Goal: Task Accomplishment & Management: Complete application form

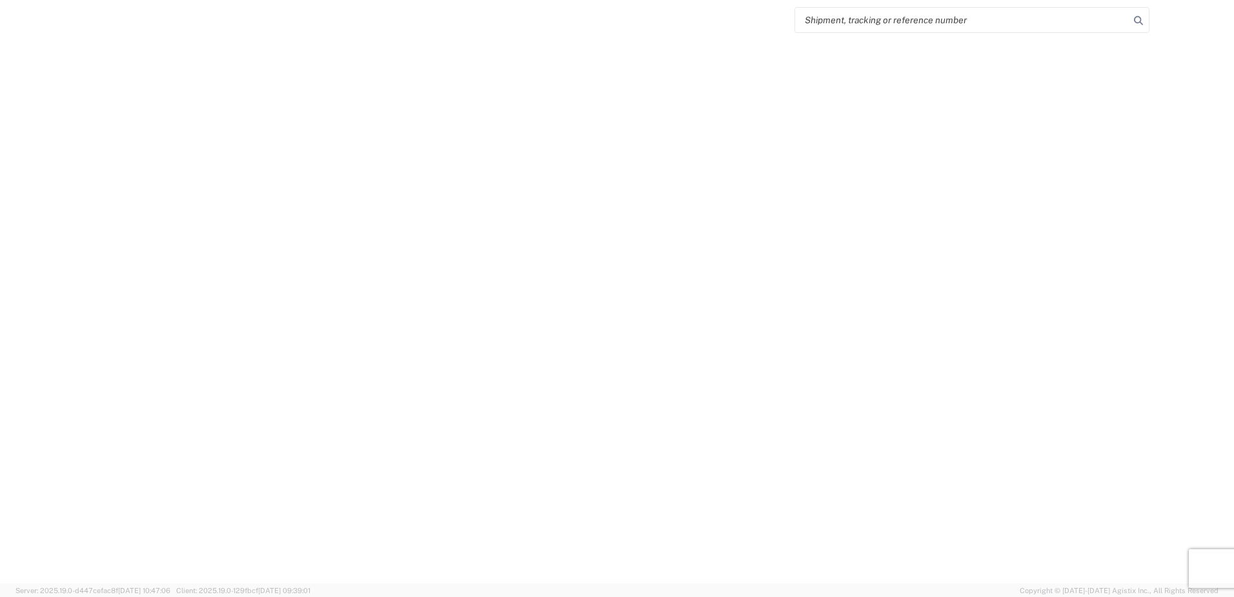
select select "FULL"
select select "LBS"
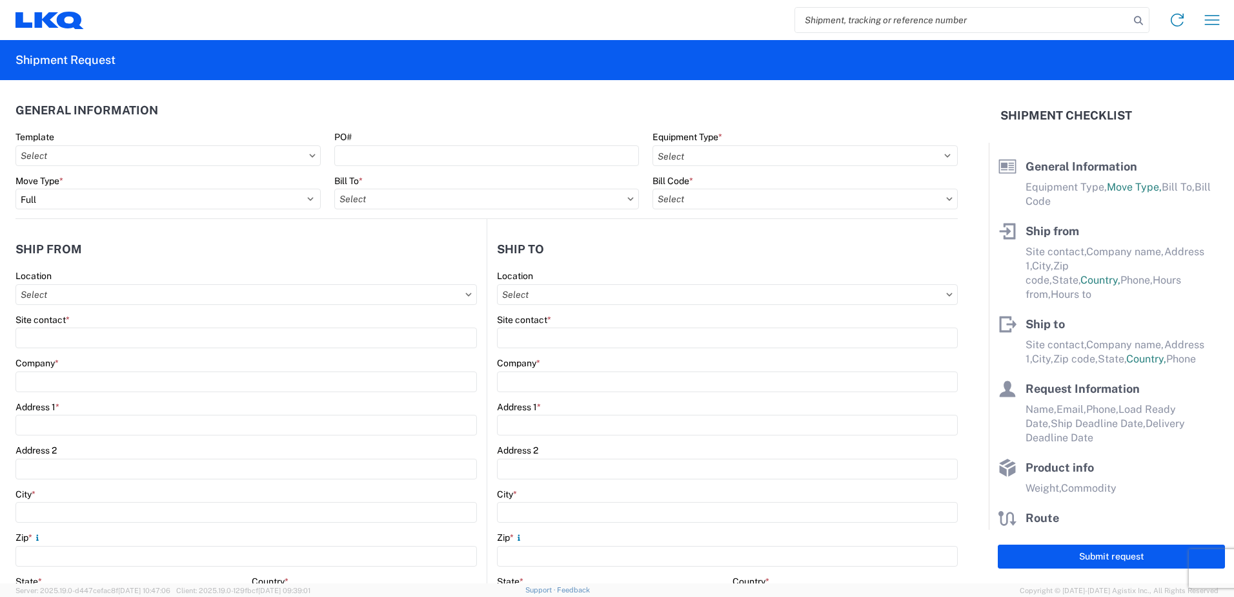
paste input "55722992"
type input "55722992"
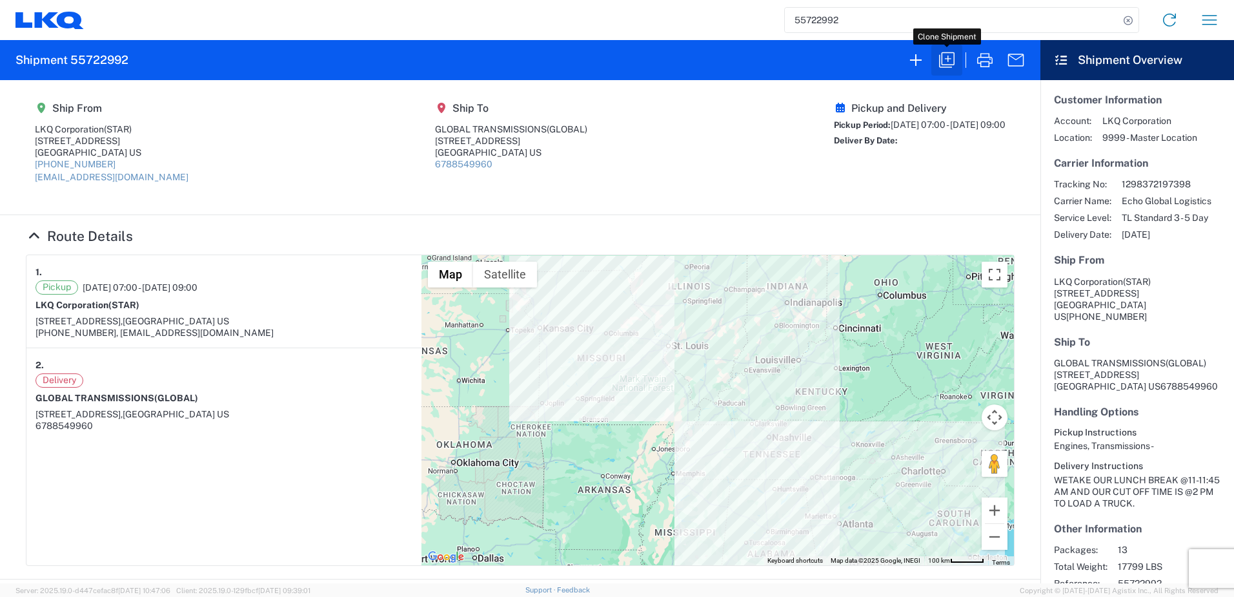
click at [949, 56] on icon "button" at bounding box center [947, 60] width 21 height 21
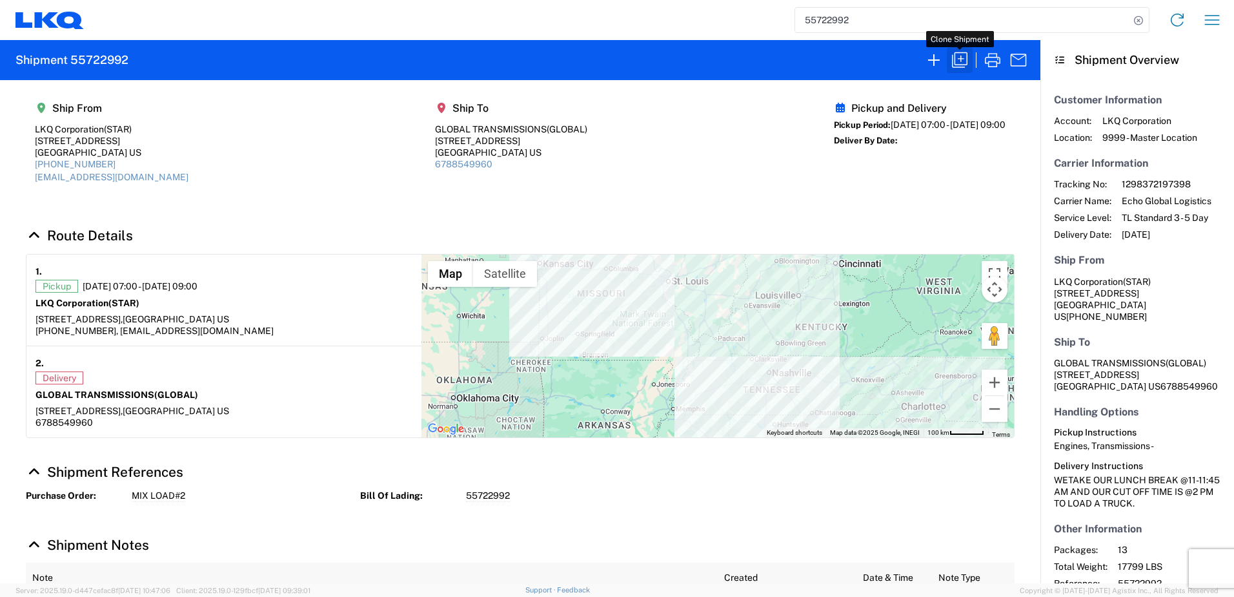
select select "FULL"
select select "US"
select select "LBS"
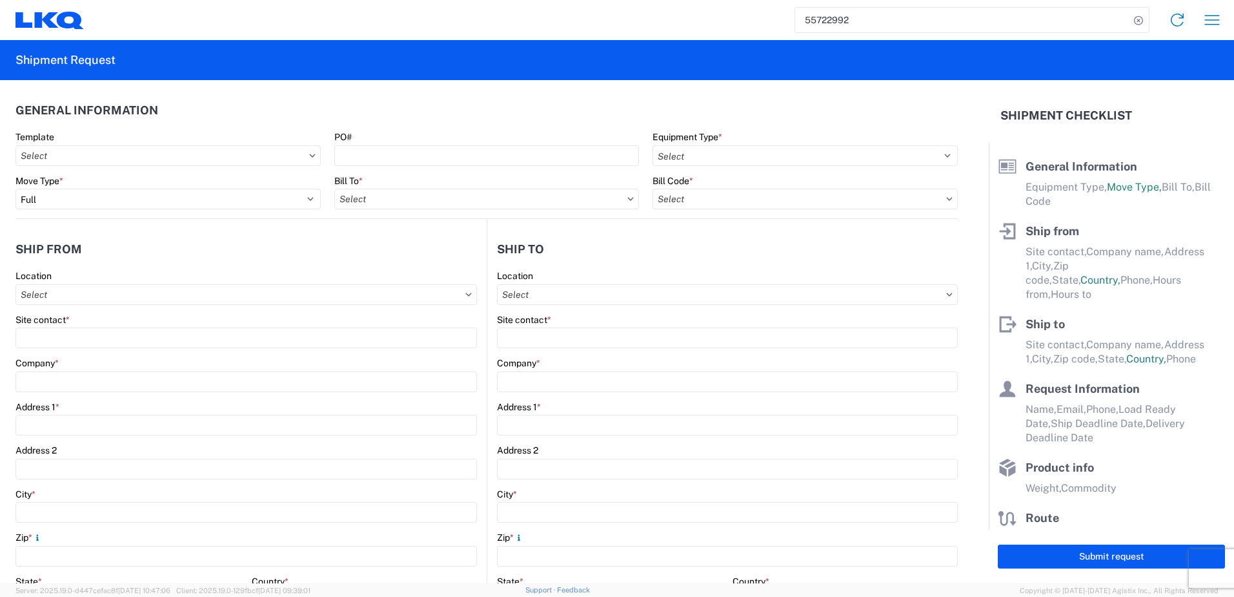
select select "STDV"
type input "STAR"
type input "LKQ Corporation"
type input "[STREET_ADDRESS]"
type input "Newnan"
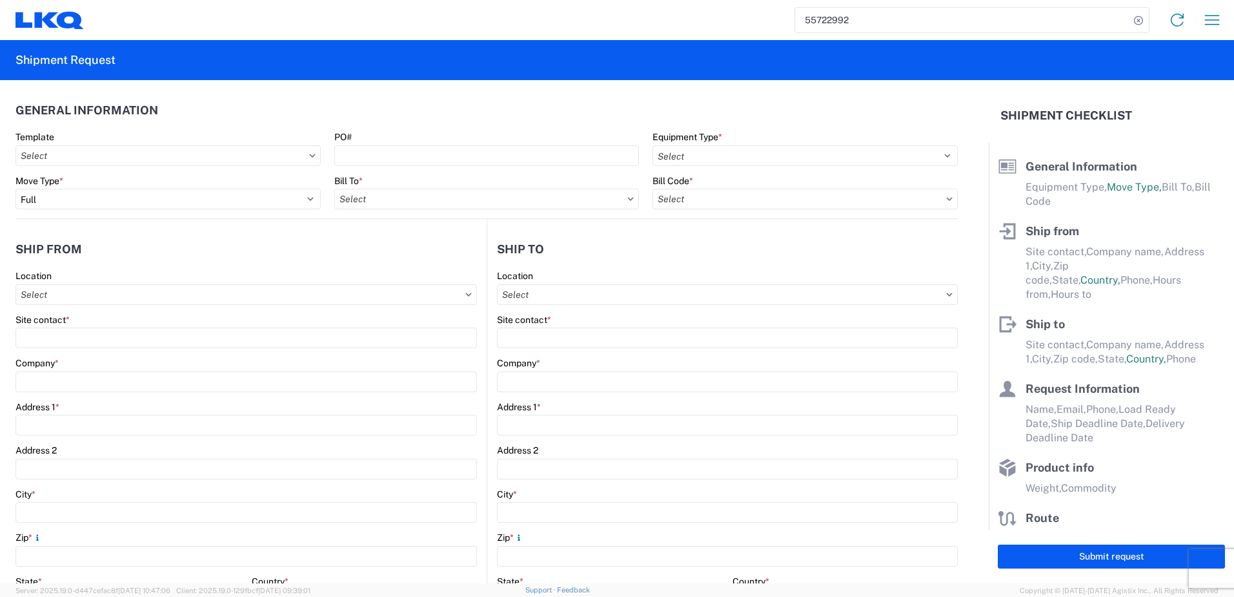
type input "30265"
type input "[EMAIL_ADDRESS][DOMAIN_NAME]"
type input "GLOBAL"
type input "GLOBAL TRANSMISSIONS"
type input "[STREET_ADDRESS]"
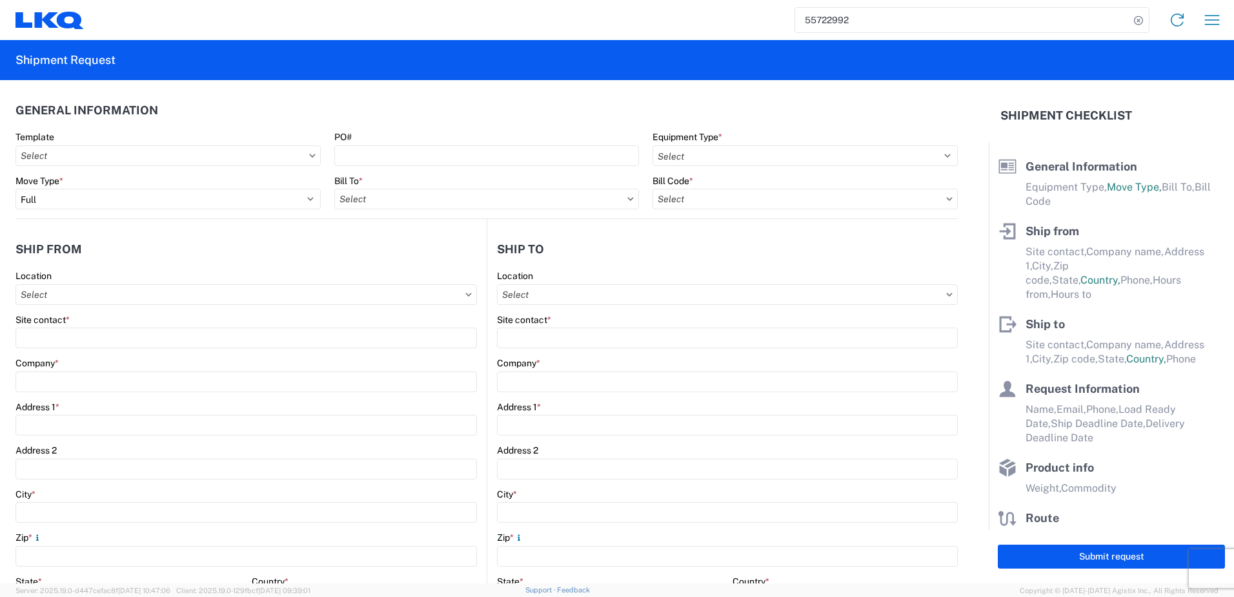
type input "[GEOGRAPHIC_DATA]"
type input "63501"
type input "[PERSON_NAME]"
type input "[EMAIL_ADDRESS][DOMAIN_NAME]"
type input "6786759291"
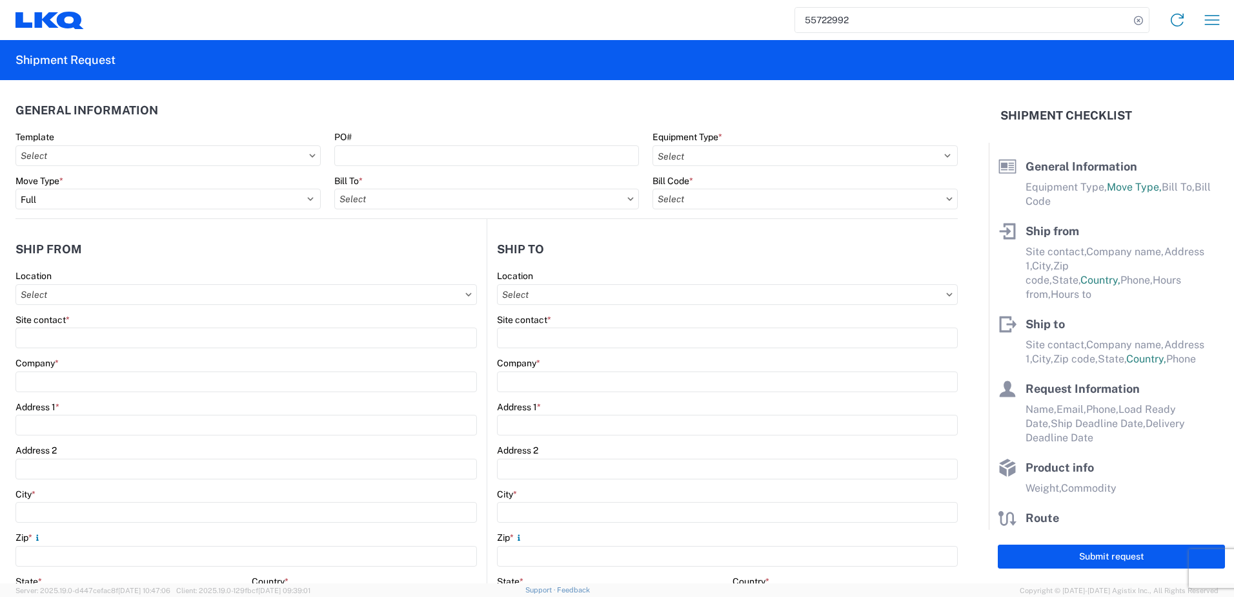
type input "[DATE]"
type textarea "WETAKE OUR LUNCH BREAK @11-11:45 AM AND OUR CUT OFF TIME IS @2 PM TO LOAD A TRU…"
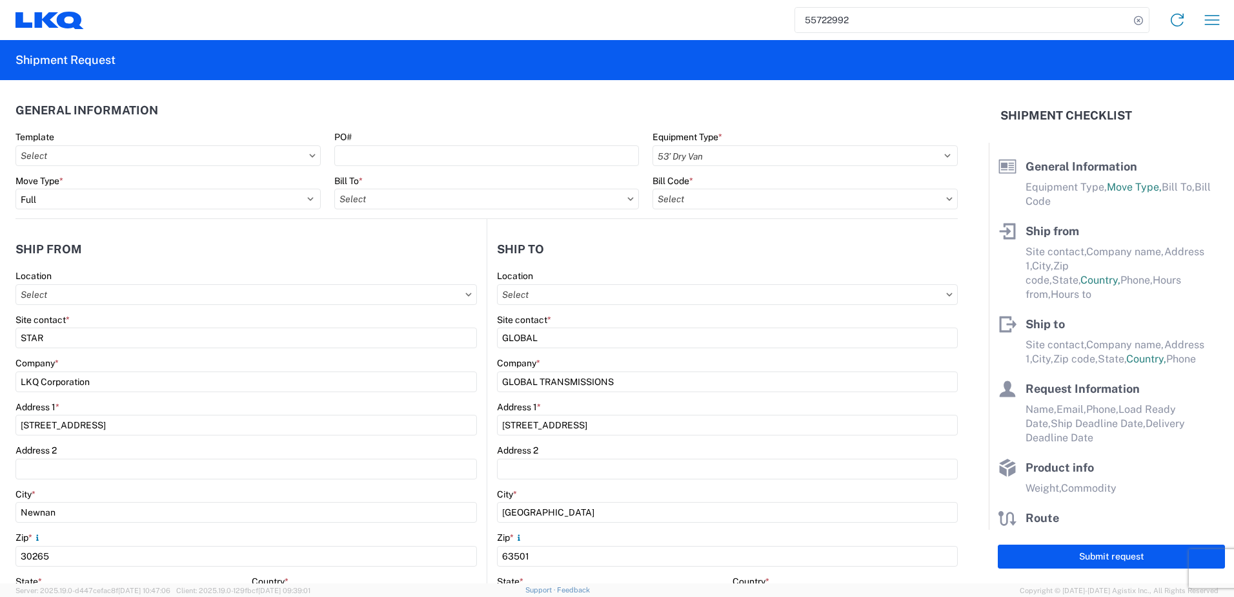
type input "17799"
type input "Engines, Transmissions"
type input "13"
type input "0"
select select "US"
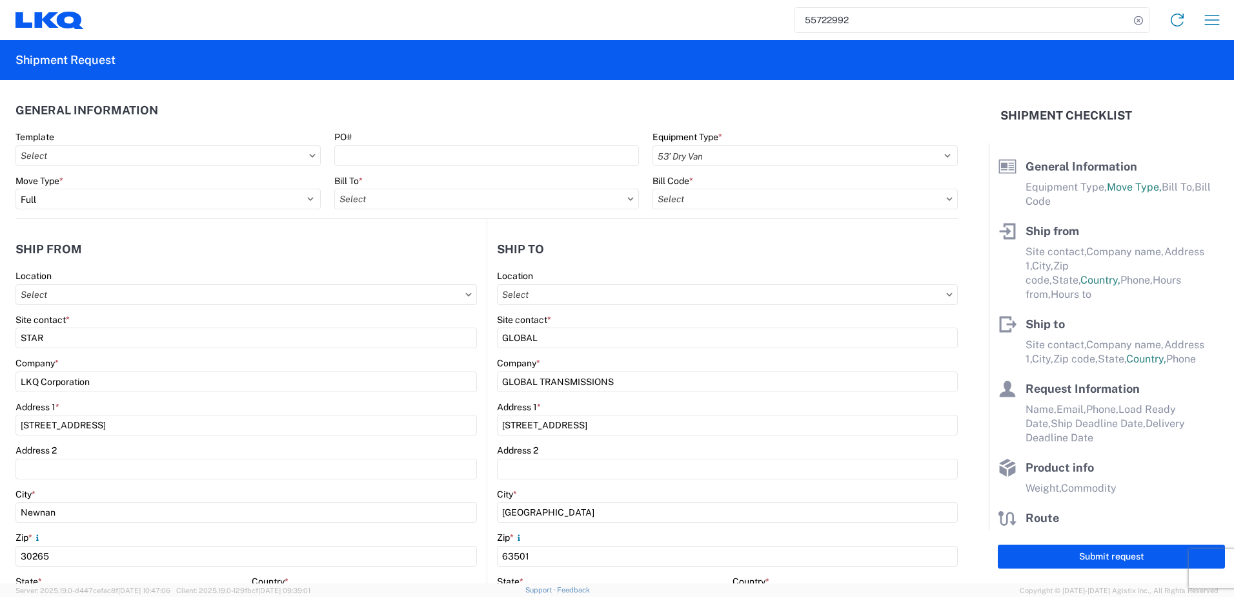
select select "US"
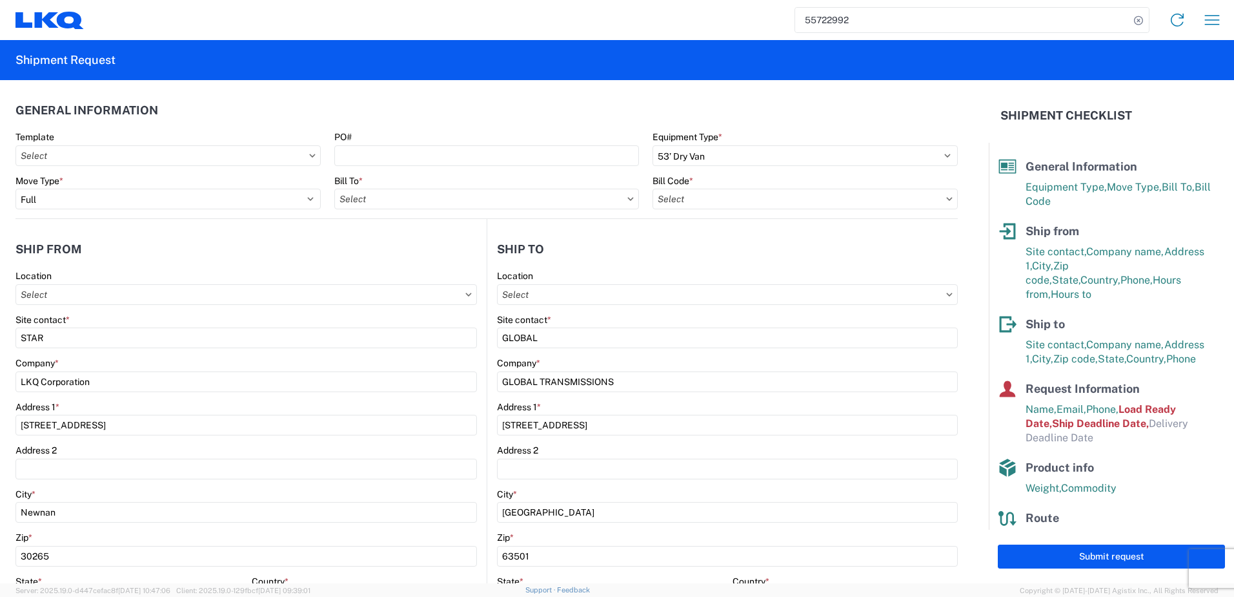
type input "1772 - LKQ Atlanta Core Newnan"
type input "1772-6300-66000-0000 - 1772 Freight Out"
type input "1772 - LKQ Atlanta Core Newnan"
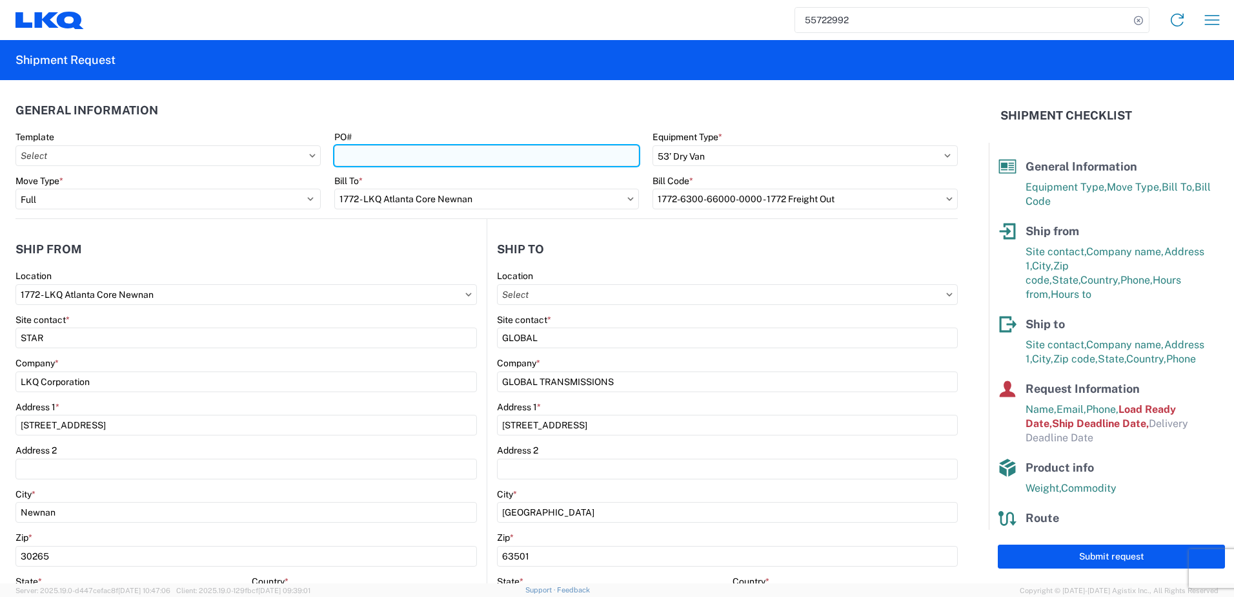
click at [356, 153] on input "PO#" at bounding box center [486, 155] width 305 height 21
type input "m"
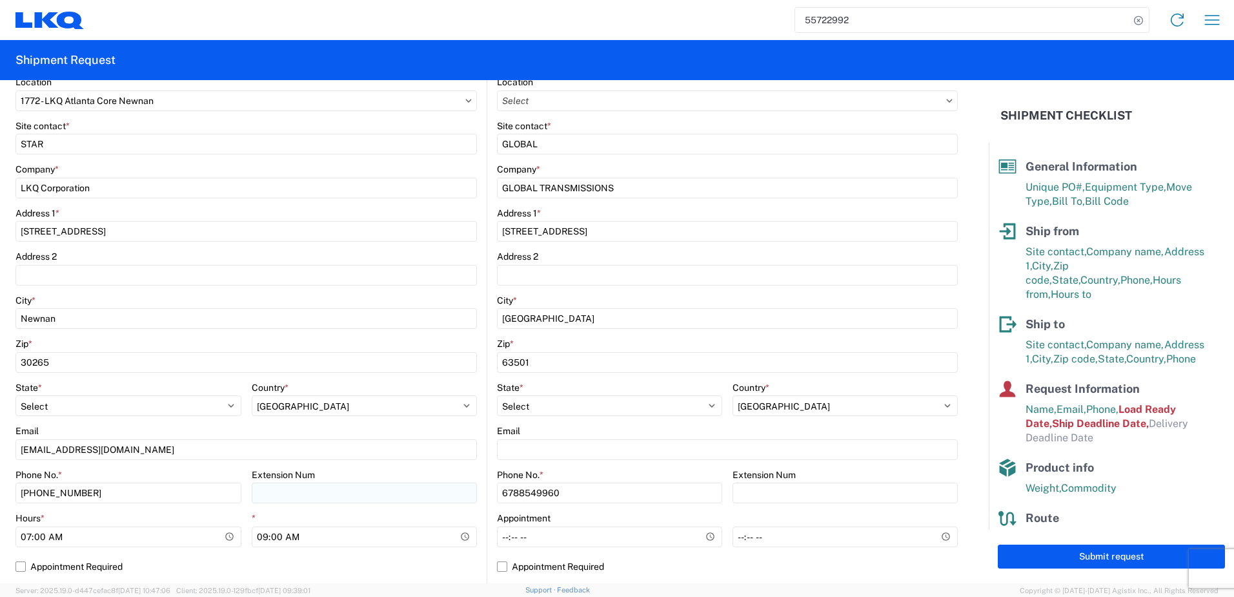
type input "MIX TRANS# and 6R80 TRANS"
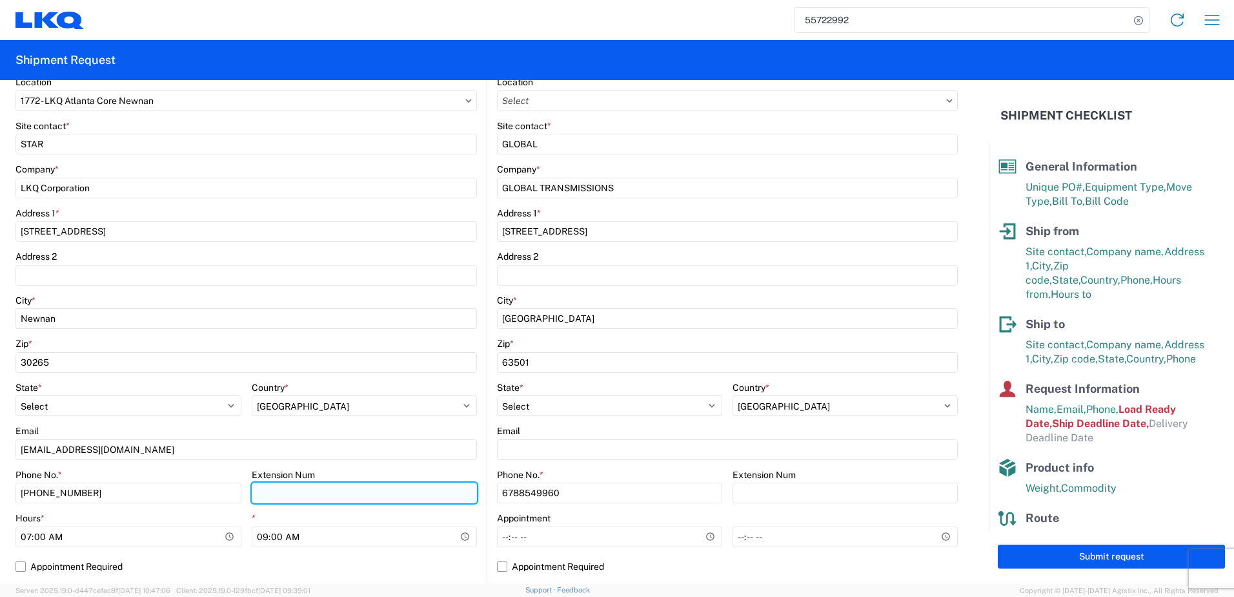
click at [358, 496] on input "Extension Num" at bounding box center [365, 492] width 226 height 21
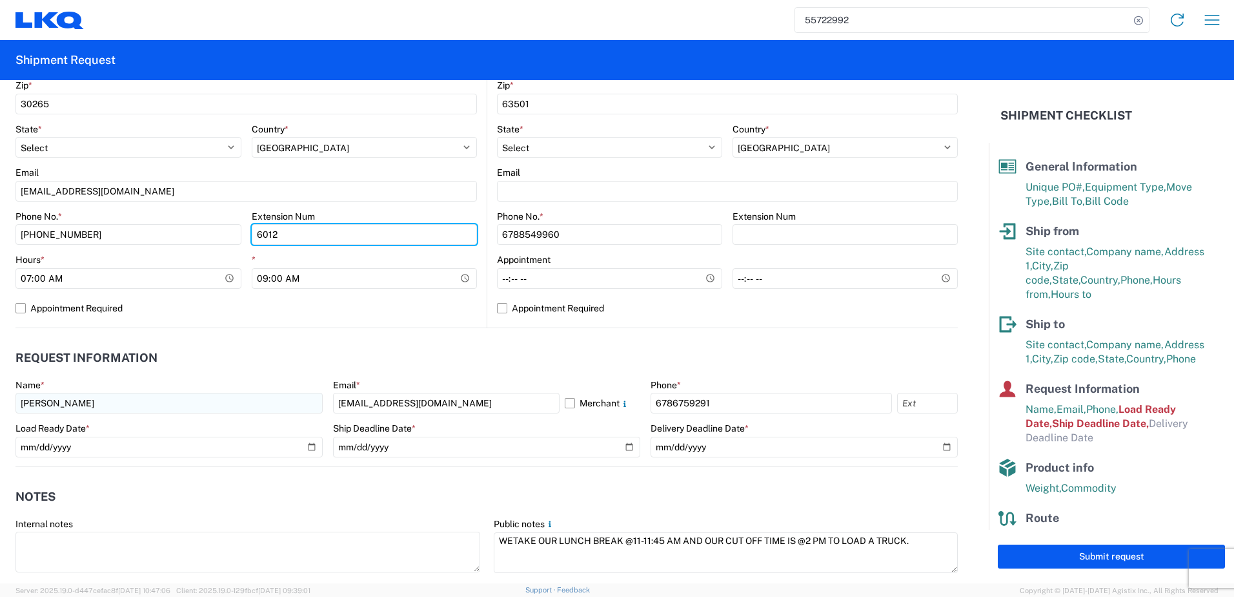
type input "6012"
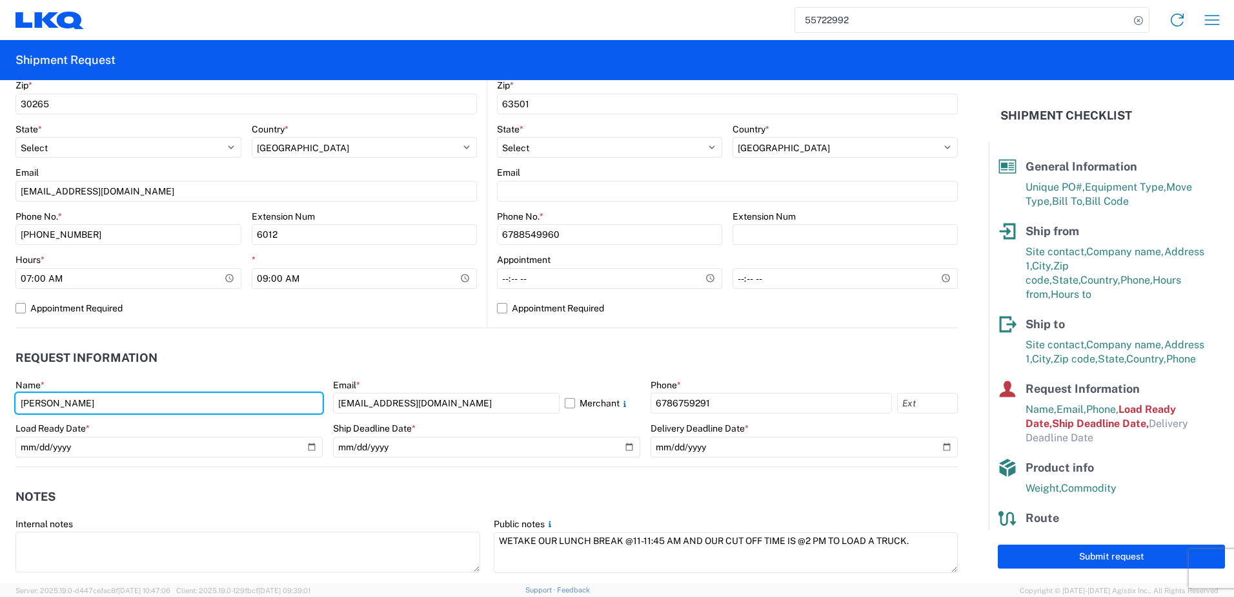
drag, startPoint x: 172, startPoint y: 396, endPoint x: -3, endPoint y: 410, distance: 174.9
click at [0, 410] on html "55722992 Home Shipment request Shipment tracking Shipment Request General Infor…" at bounding box center [617, 298] width 1234 height 597
type input "S"
type input "Star [PERSON_NAME]"
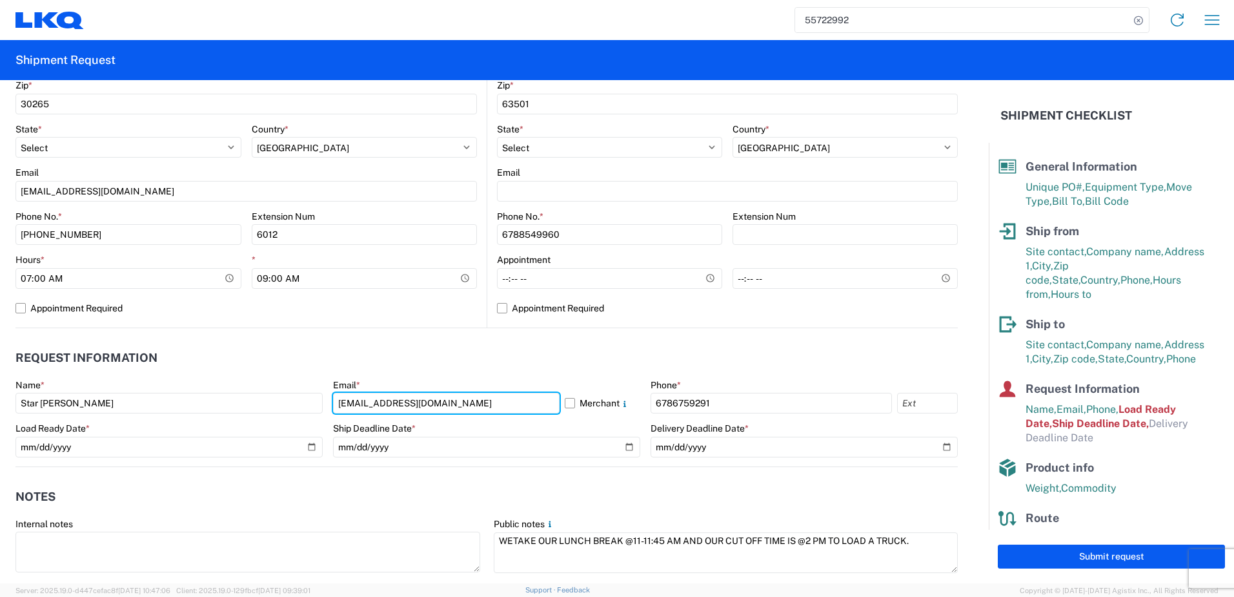
type input "[EMAIL_ADDRESS][DOMAIN_NAME]"
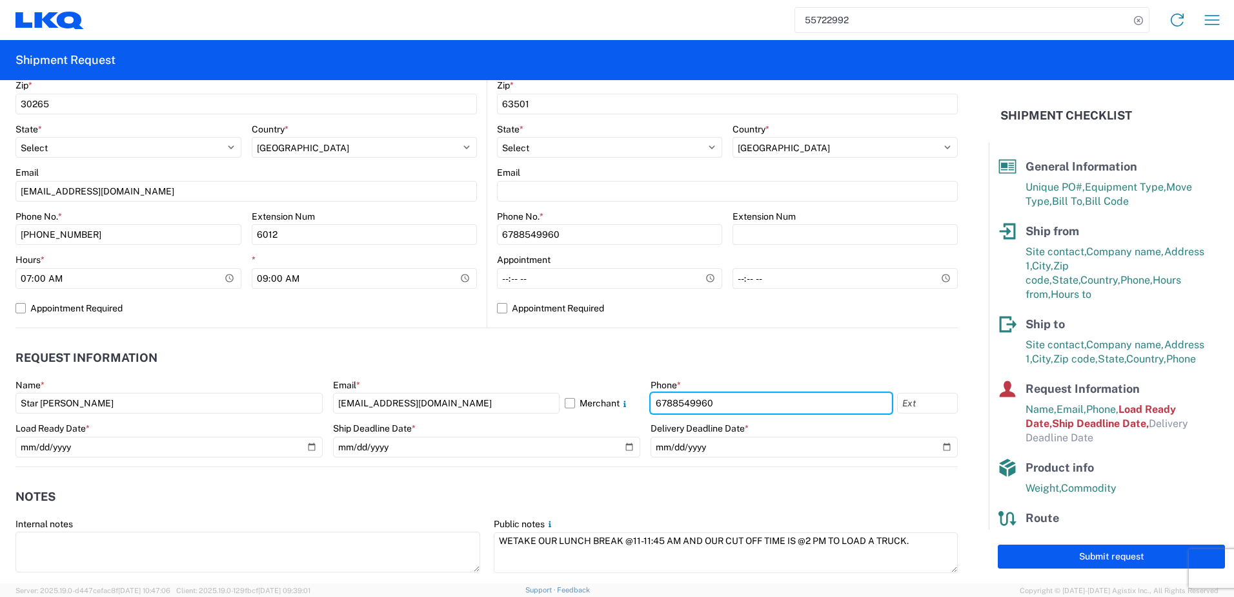
type input "6788549960"
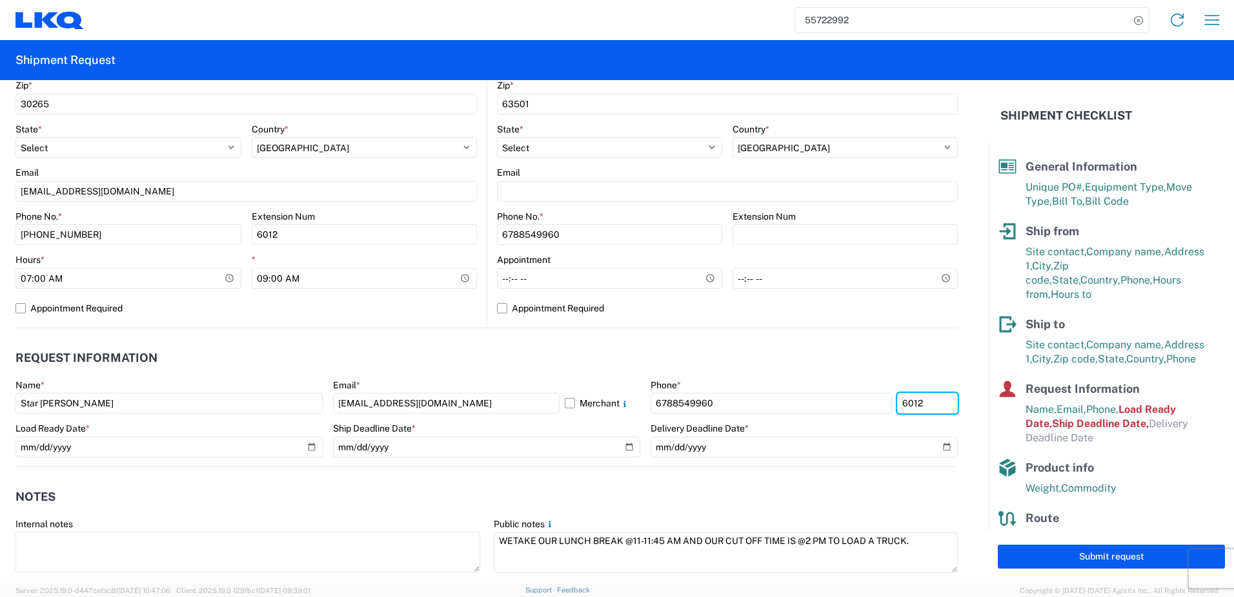
type input "6012"
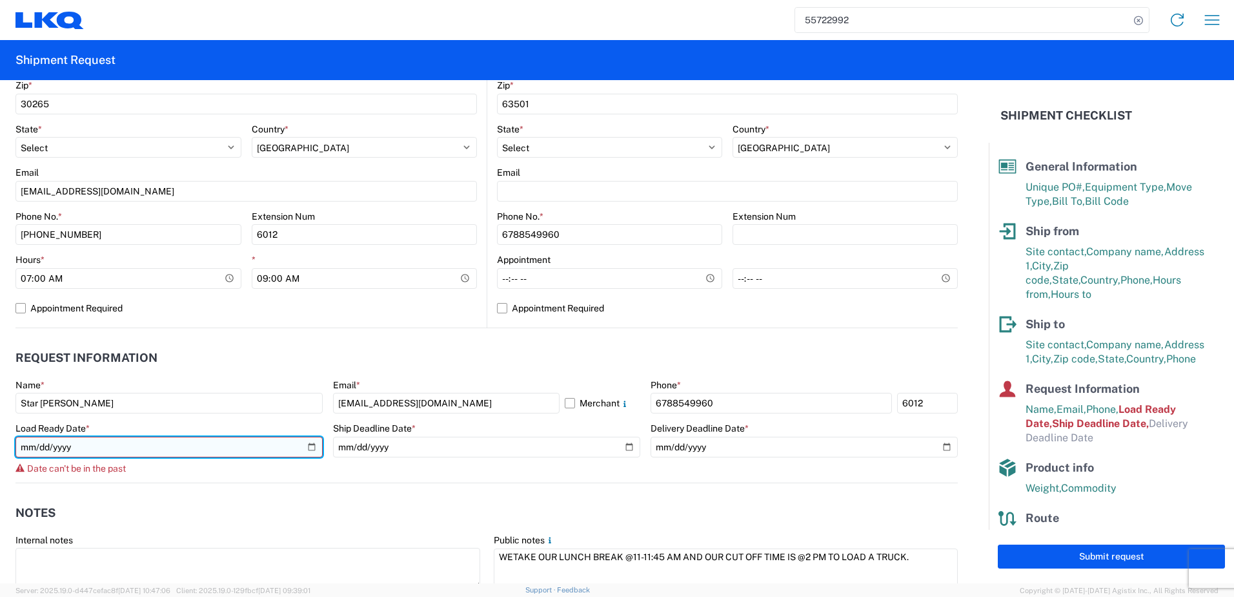
click at [306, 442] on input "[DATE]" at bounding box center [168, 446] width 307 height 21
click at [306, 440] on input "[DATE]" at bounding box center [168, 446] width 307 height 21
type input "[DATE]"
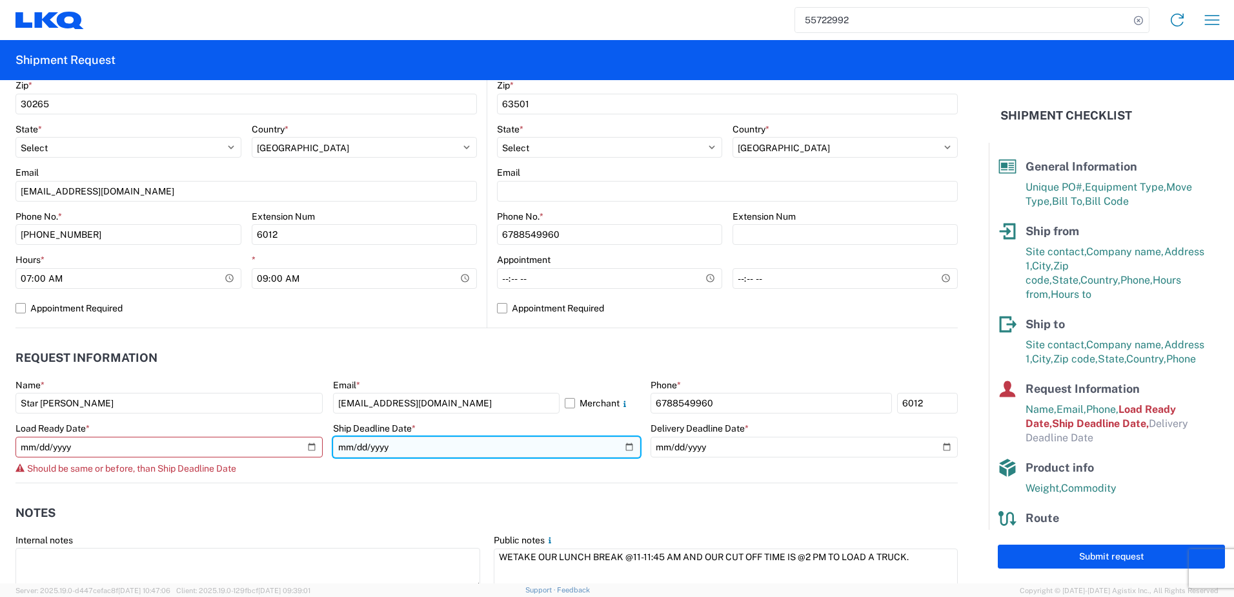
click at [437, 448] on input "[DATE]" at bounding box center [486, 446] width 307 height 21
click at [622, 445] on input "[DATE]" at bounding box center [486, 446] width 307 height 21
type input "[DATE]"
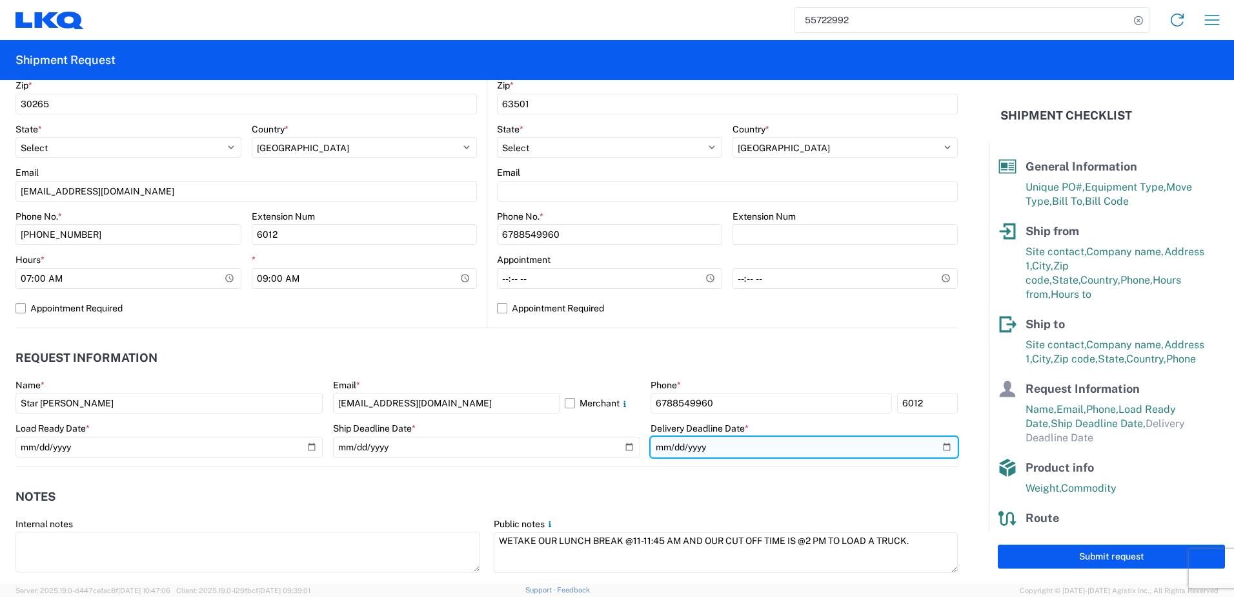
click at [710, 451] on input "date" at bounding box center [804, 446] width 307 height 21
click at [937, 445] on input "date" at bounding box center [804, 446] width 307 height 21
type input "[DATE]"
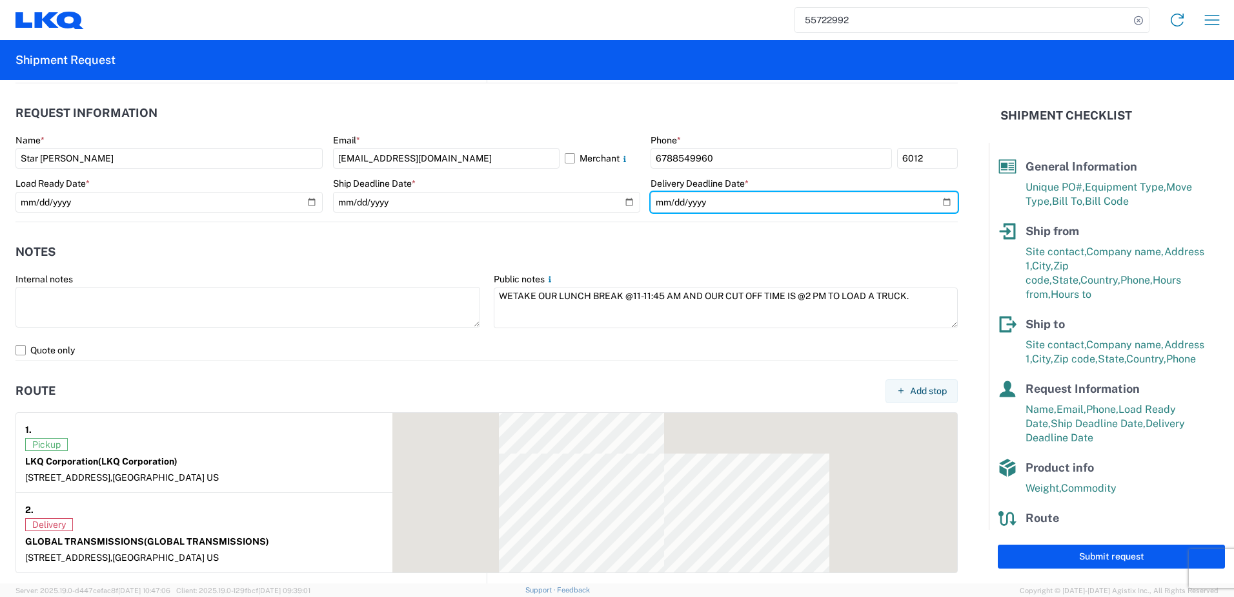
scroll to position [839, 0]
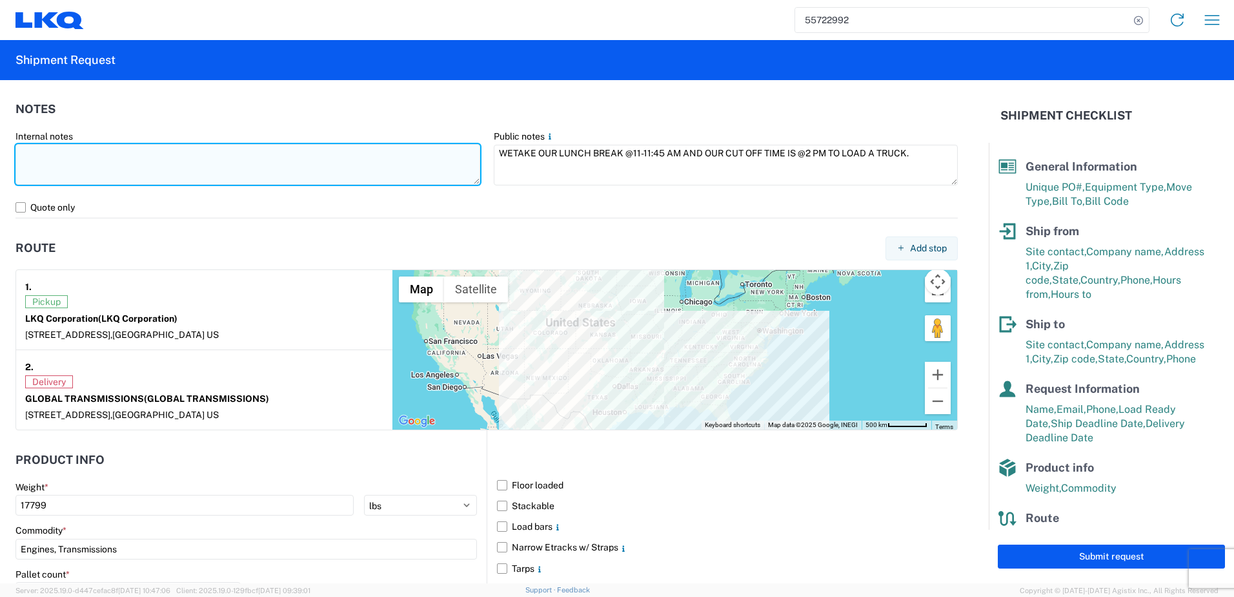
click at [173, 164] on textarea at bounding box center [247, 164] width 465 height 41
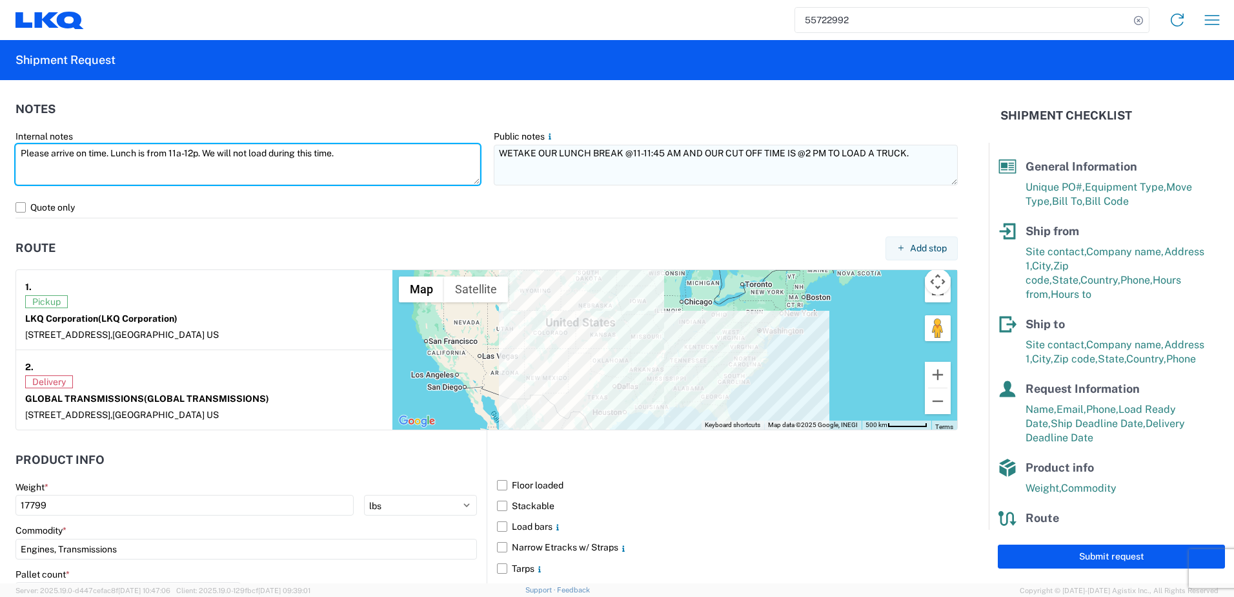
type textarea "Please arrive on time. Lunch is from 11a-12p. We will not load during this time."
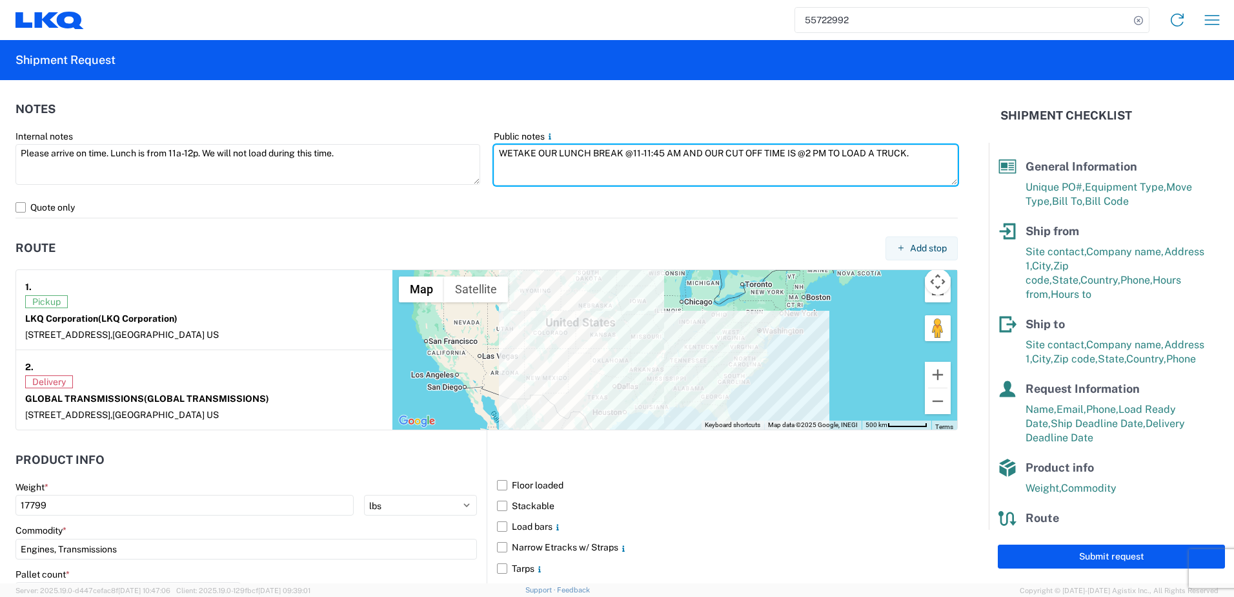
drag, startPoint x: 927, startPoint y: 156, endPoint x: 350, endPoint y: 136, distance: 577.5
click at [350, 136] on div "Internal notes Please arrive on time. Lunch is from 11a-12p. We will not load d…" at bounding box center [487, 163] width 956 height 66
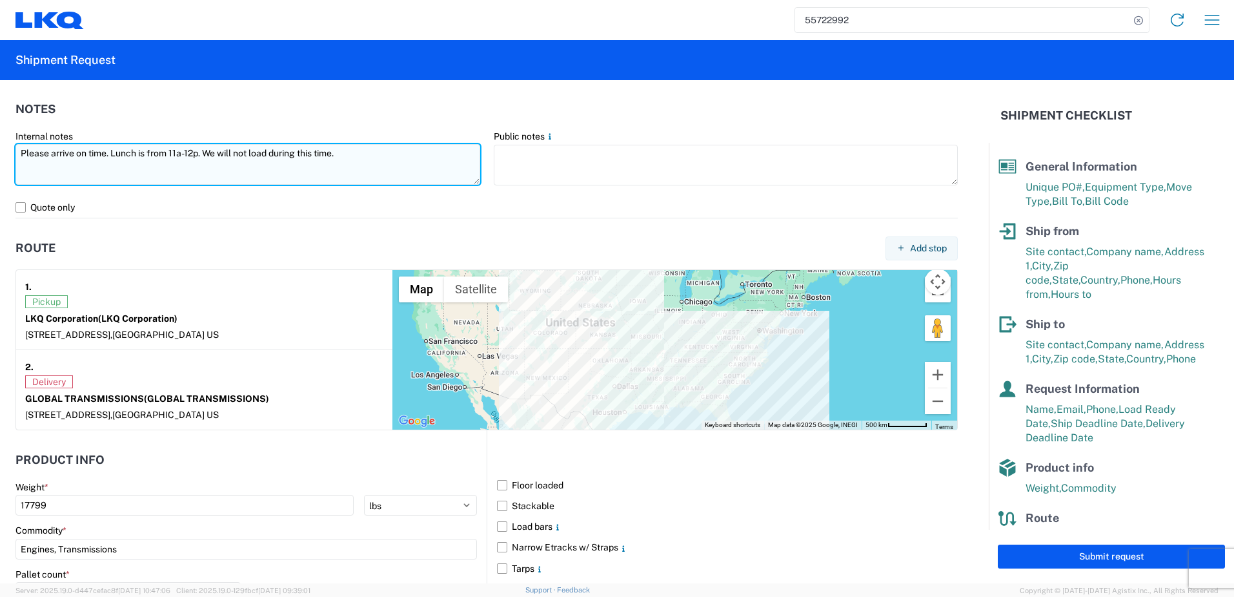
click at [271, 155] on textarea "Please arrive on time. Lunch is from 11a-12p. We will not load during this time." at bounding box center [247, 164] width 465 height 41
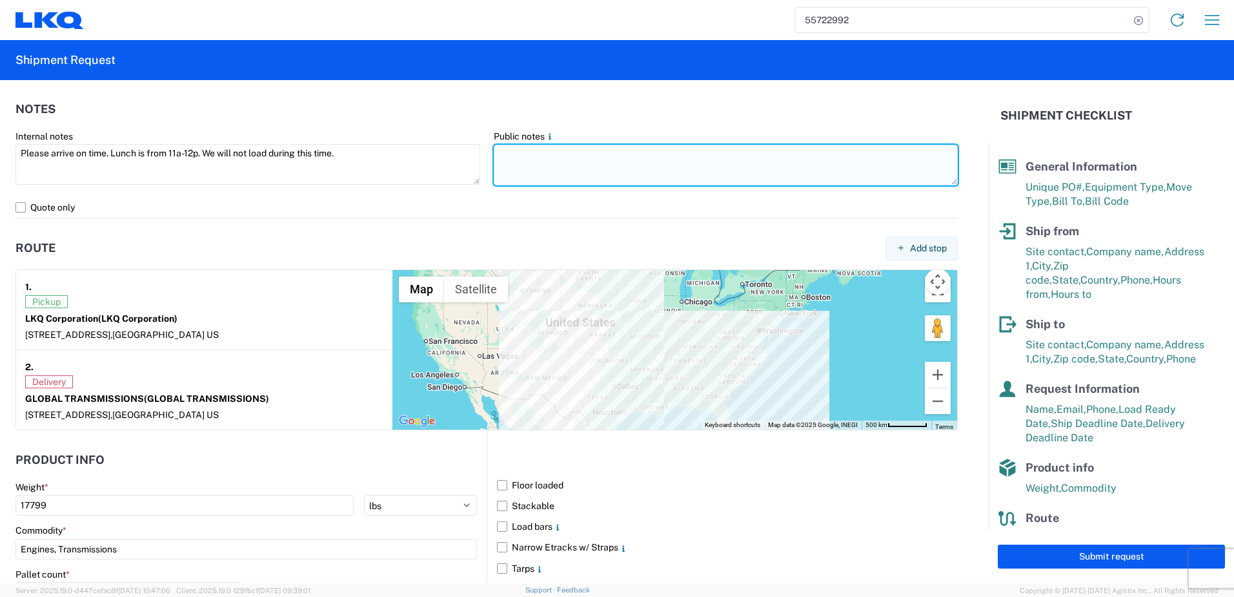
click at [610, 163] on textarea at bounding box center [726, 165] width 465 height 41
paste textarea "Please arrive on time. Lunch is from 11a-12p. We will not load during this time."
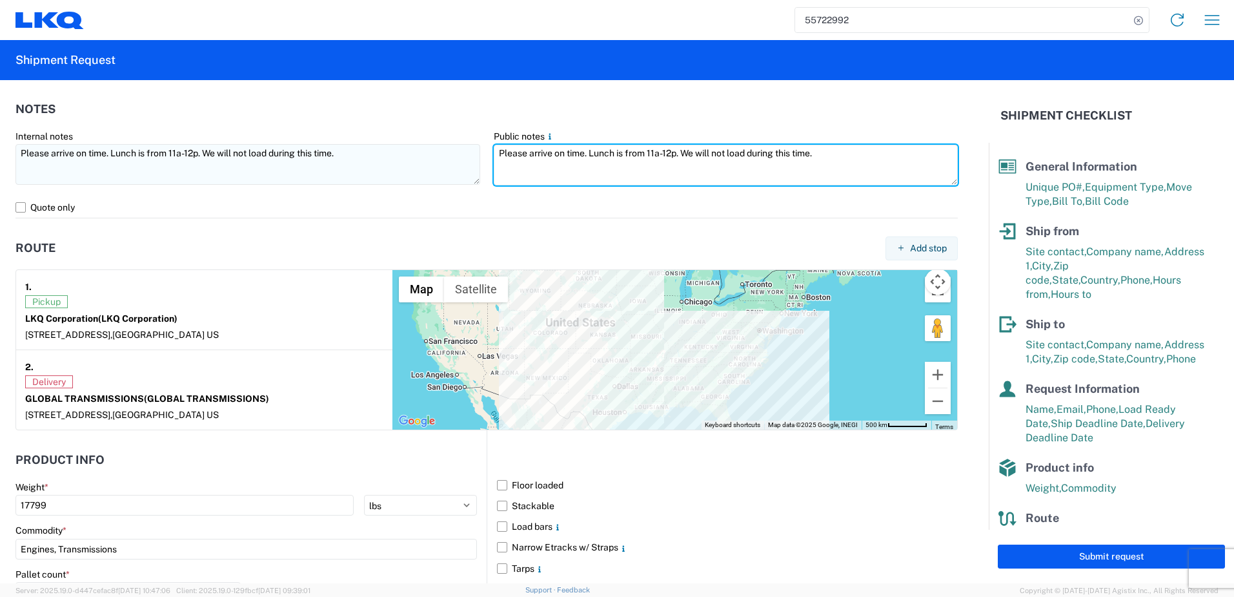
type textarea "Please arrive on time. Lunch is from 11a-12p. We will not load during this time."
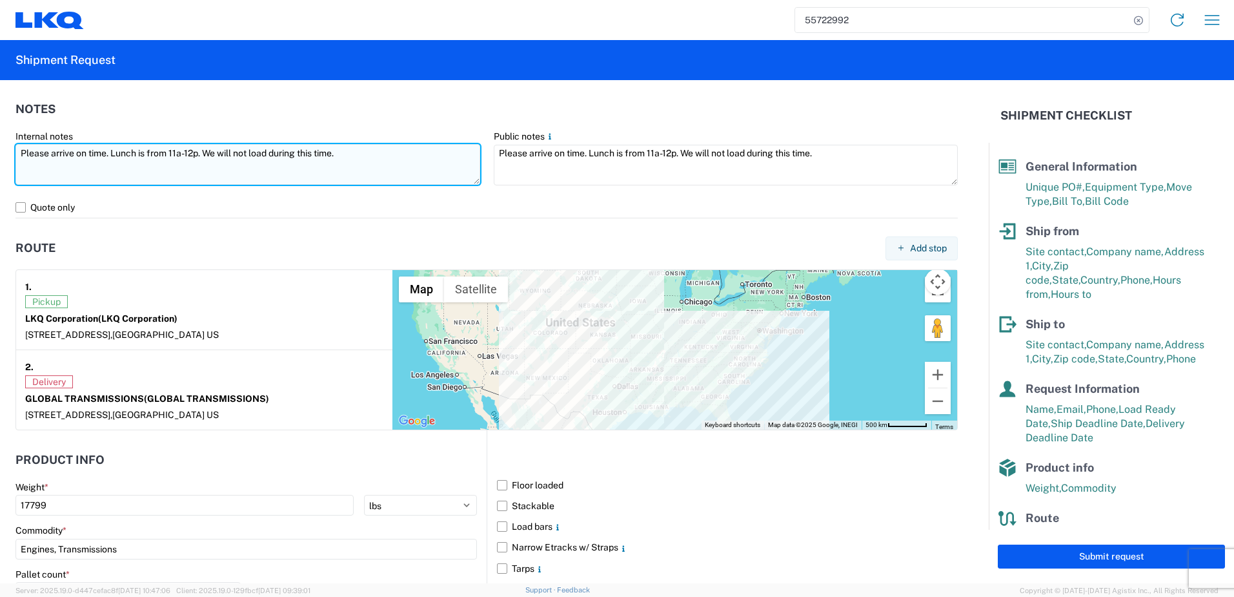
click at [359, 159] on textarea "Please arrive on time. Lunch is from 11a-12p. We will not load during this time." at bounding box center [247, 164] width 465 height 41
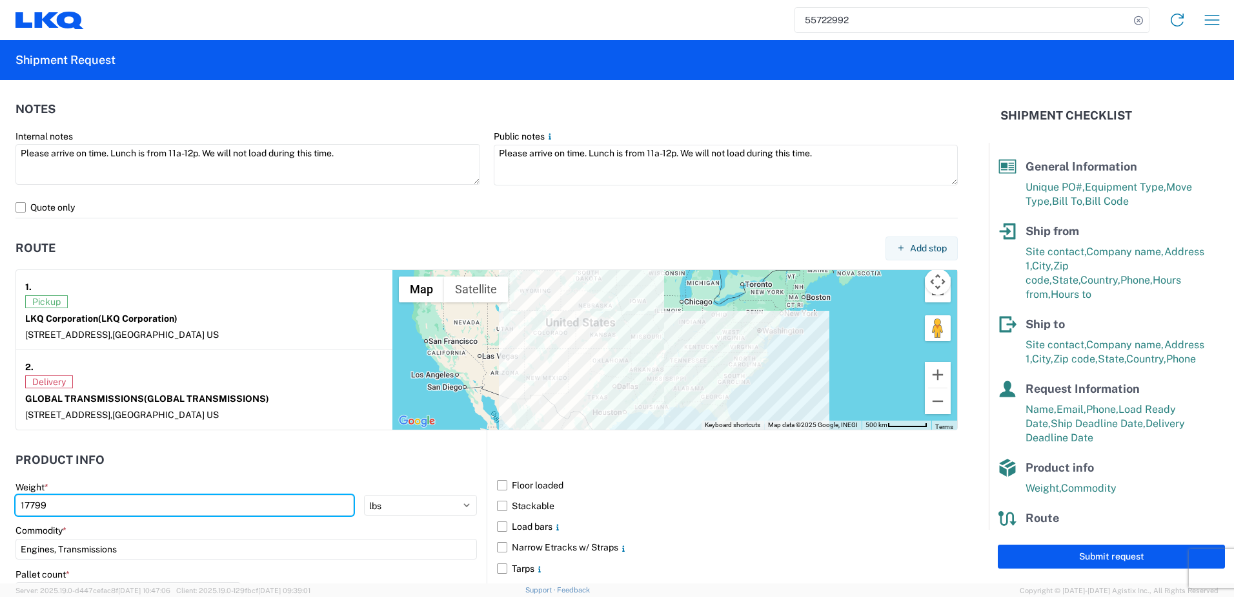
drag, startPoint x: 108, startPoint y: 503, endPoint x: -3, endPoint y: 494, distance: 110.8
click at [0, 494] on html "55722992 Home Shipment request Shipment tracking Shipment Request General Infor…" at bounding box center [617, 298] width 1234 height 597
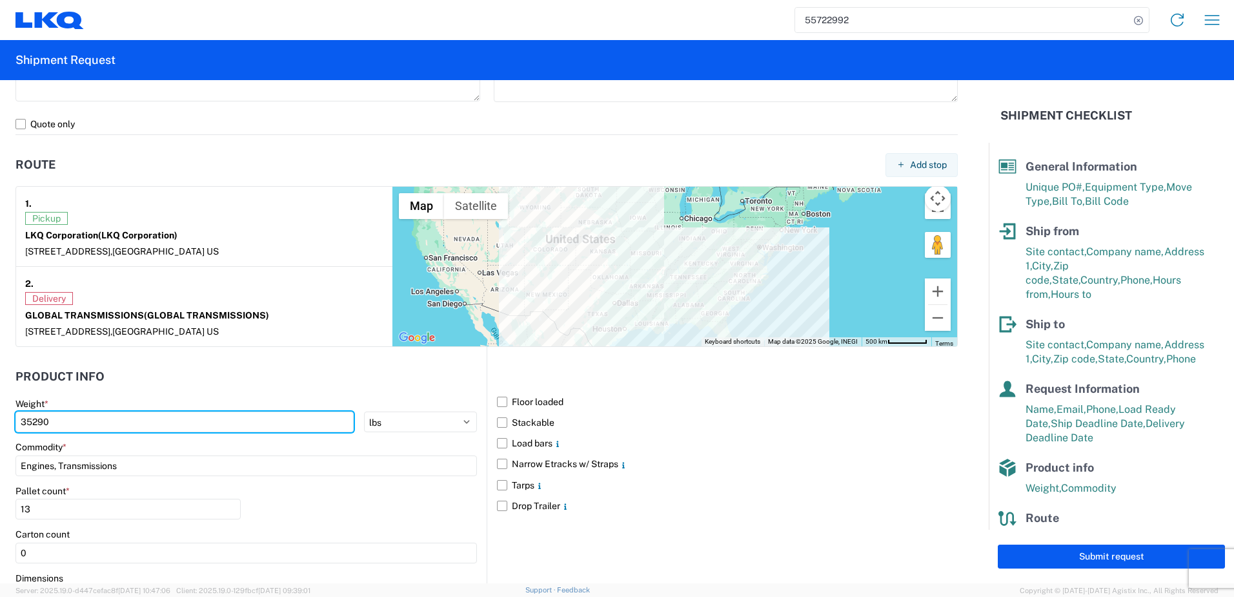
scroll to position [1045, 0]
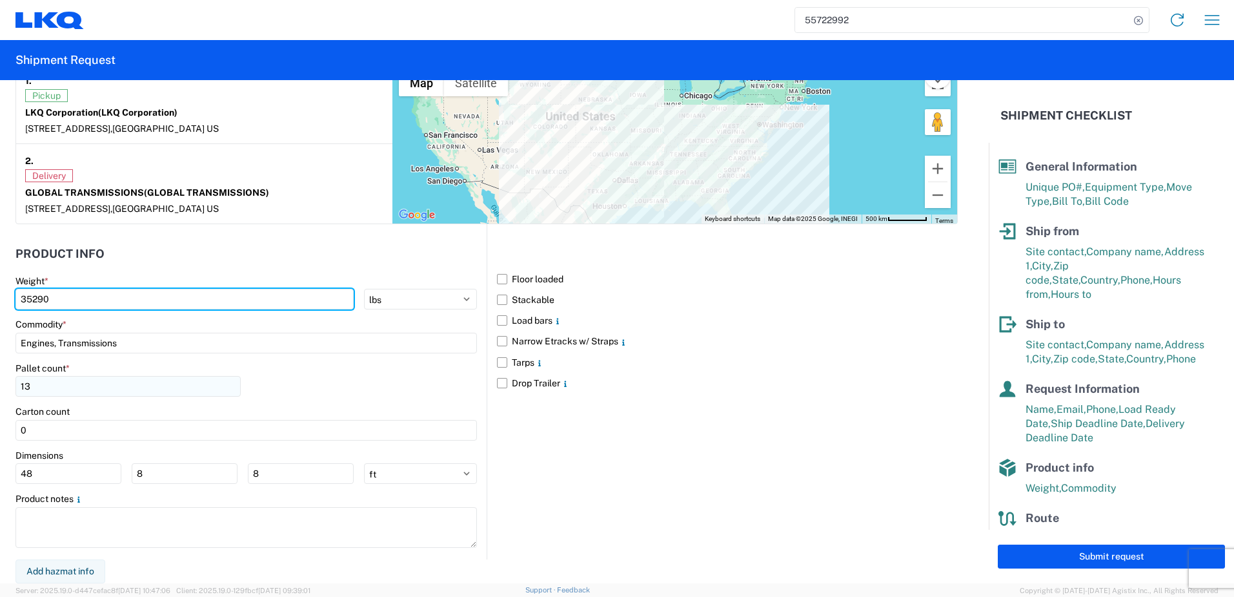
type input "35290"
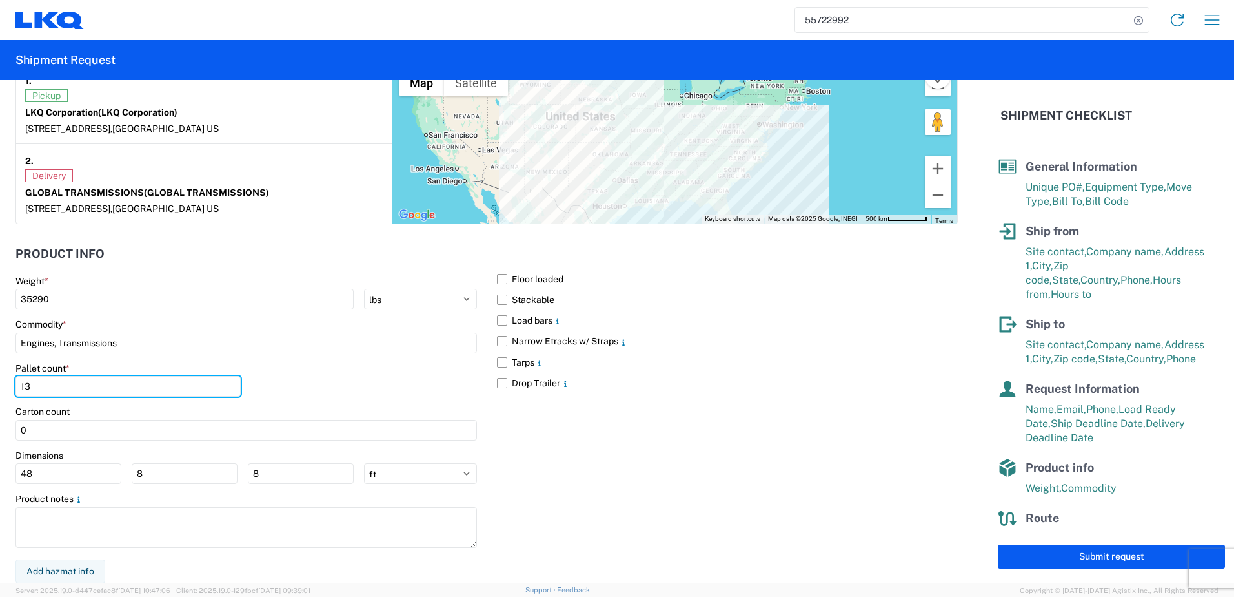
drag, startPoint x: 101, startPoint y: 392, endPoint x: -3, endPoint y: 378, distance: 104.3
click at [0, 378] on html "55722992 Home Shipment request Shipment tracking Shipment Request General Infor…" at bounding box center [617, 298] width 1234 height 597
type input "22"
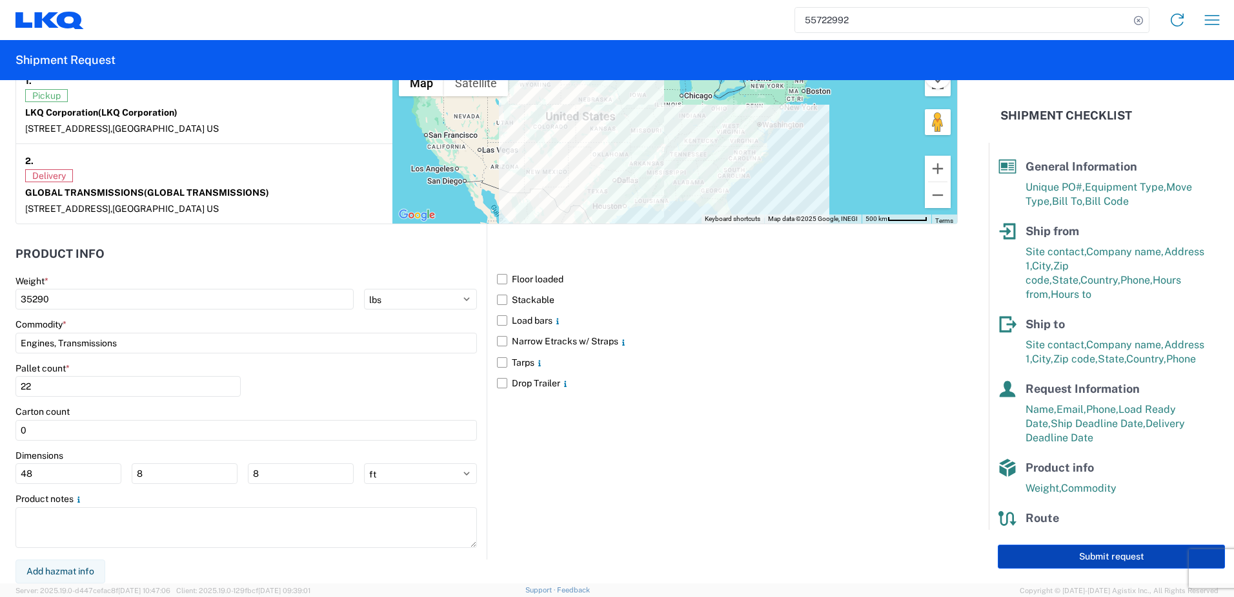
click at [1050, 555] on button "Submit request" at bounding box center [1111, 556] width 227 height 24
